Goal: Communication & Community: Share content

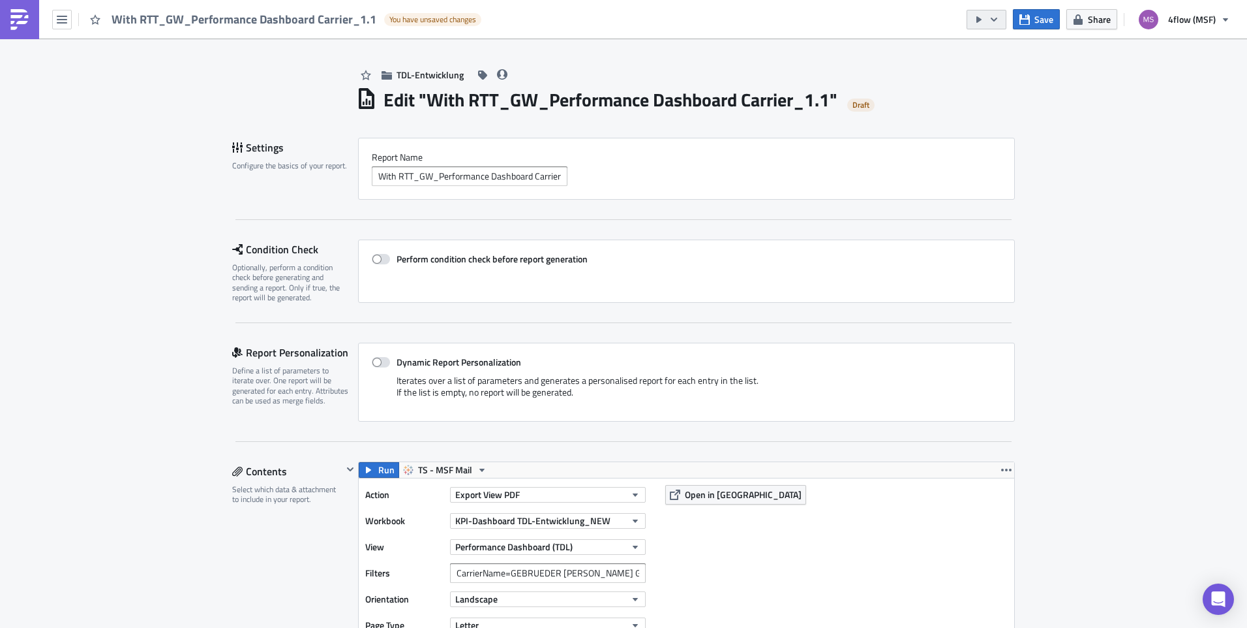
click at [996, 18] on icon "button" at bounding box center [994, 19] width 10 height 10
click at [835, 65] on div "TDL-Entwicklung" at bounding box center [685, 61] width 659 height 46
click at [996, 15] on icon "button" at bounding box center [1025, 19] width 10 height 10
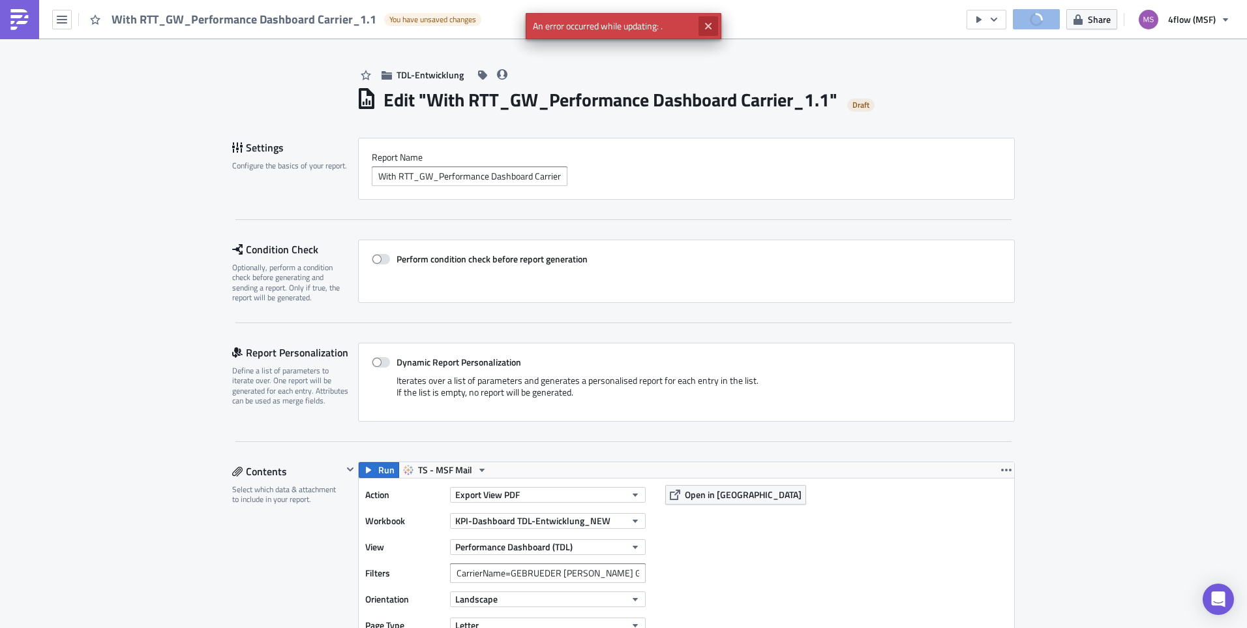
click at [712, 26] on icon "Close" at bounding box center [708, 26] width 10 height 10
click at [68, 23] on button "button" at bounding box center [62, 20] width 20 height 20
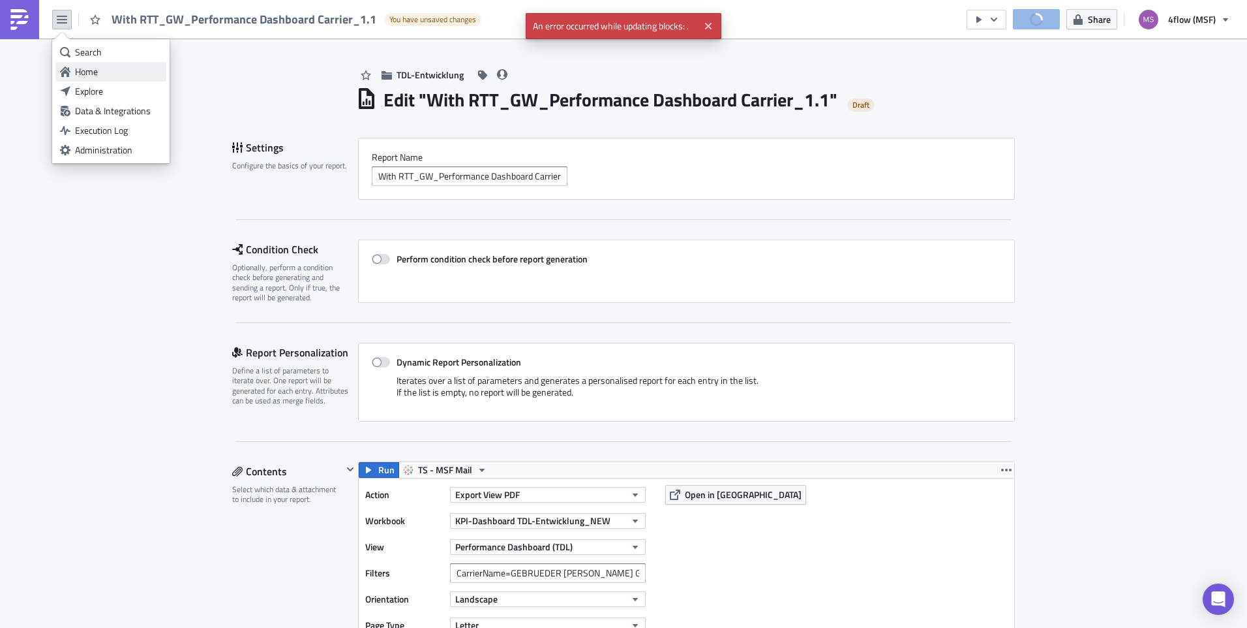
click at [100, 74] on div "Home" at bounding box center [118, 71] width 87 height 13
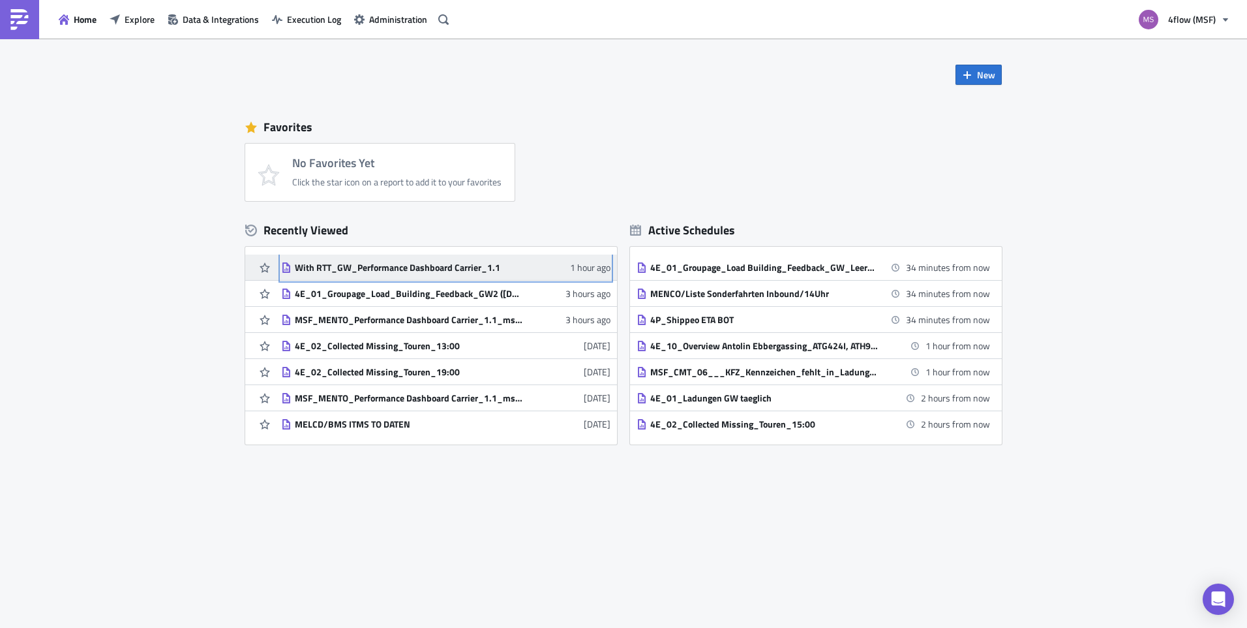
click at [380, 266] on div "With RTT_GW_Performance Dashboard Carrier_1.1" at bounding box center [409, 268] width 228 height 12
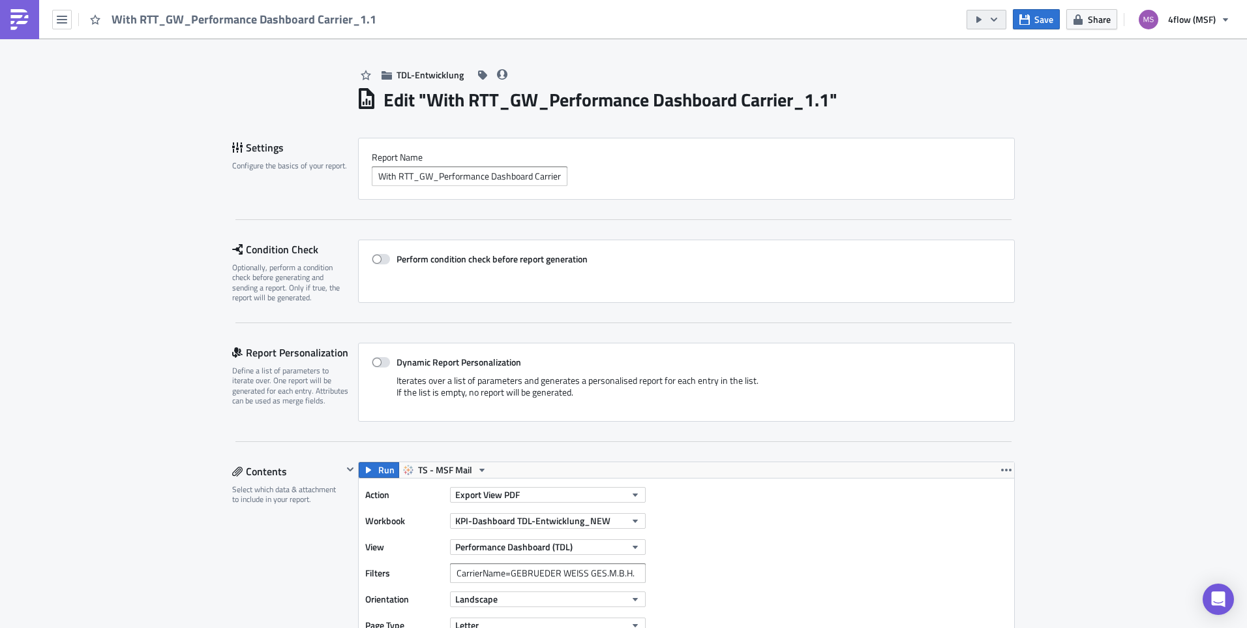
click at [999, 19] on icon "button" at bounding box center [994, 19] width 10 height 10
click at [1017, 48] on div "Send Just to Me" at bounding box center [1027, 52] width 102 height 13
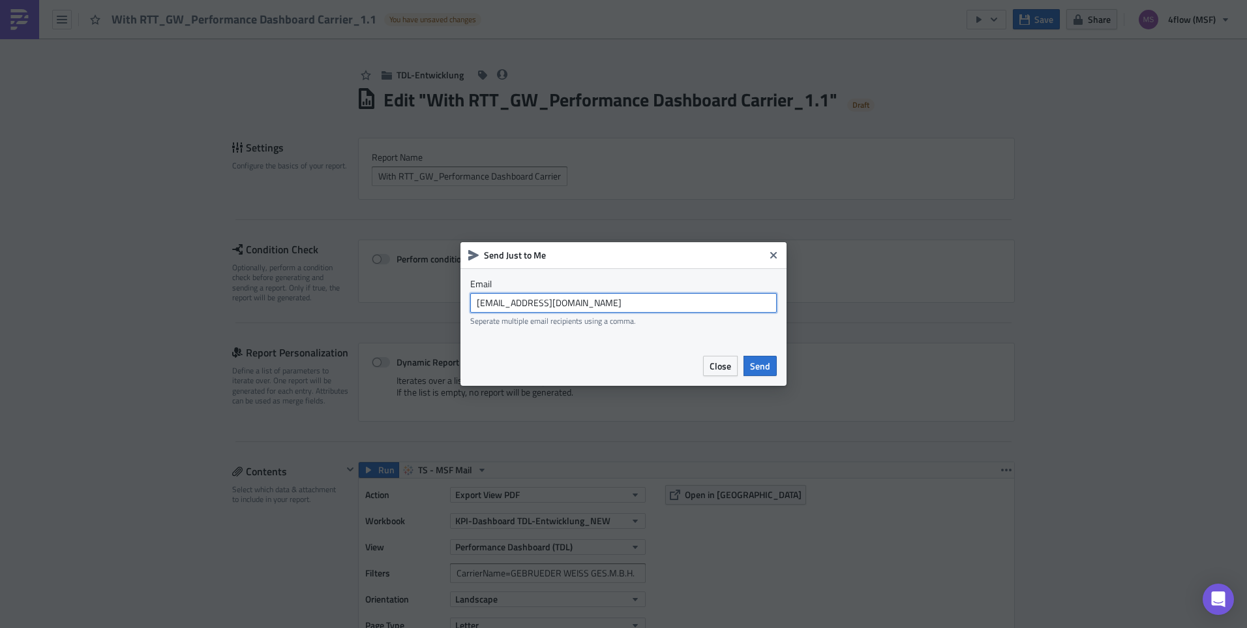
drag, startPoint x: 599, startPoint y: 300, endPoint x: 234, endPoint y: 329, distance: 365.8
click at [234, 329] on div "Send Just to Me Email msf_planning@4flow.com Seperate multiple email recipients…" at bounding box center [623, 314] width 1247 height 628
type input "[EMAIL_ADDRESS][PERSON_NAME][DOMAIN_NAME]"
click at [766, 359] on span "Send" at bounding box center [760, 366] width 20 height 14
